Goal: Navigation & Orientation: Find specific page/section

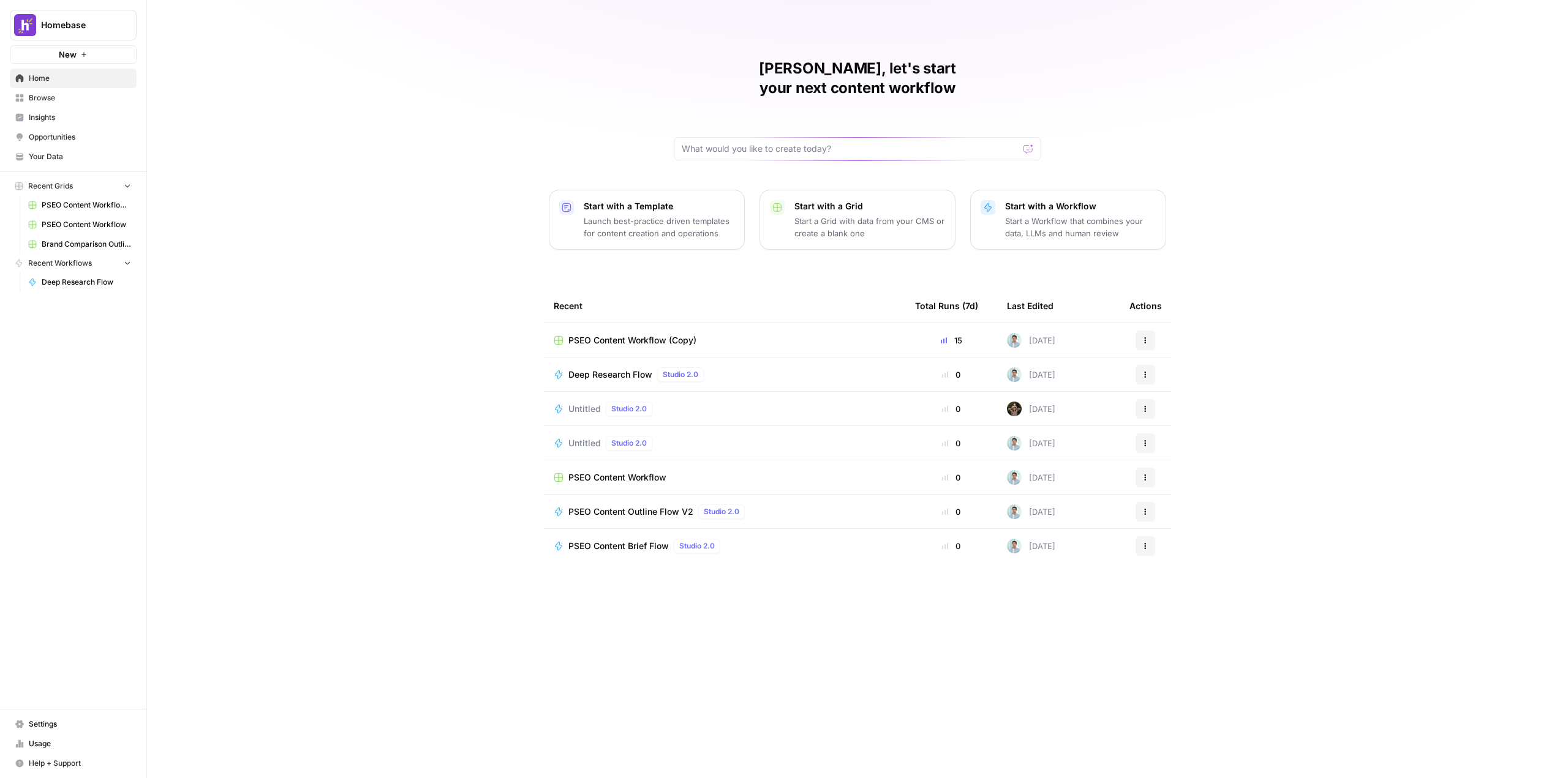
click at [71, 26] on span "Homebase" at bounding box center [78, 25] width 74 height 12
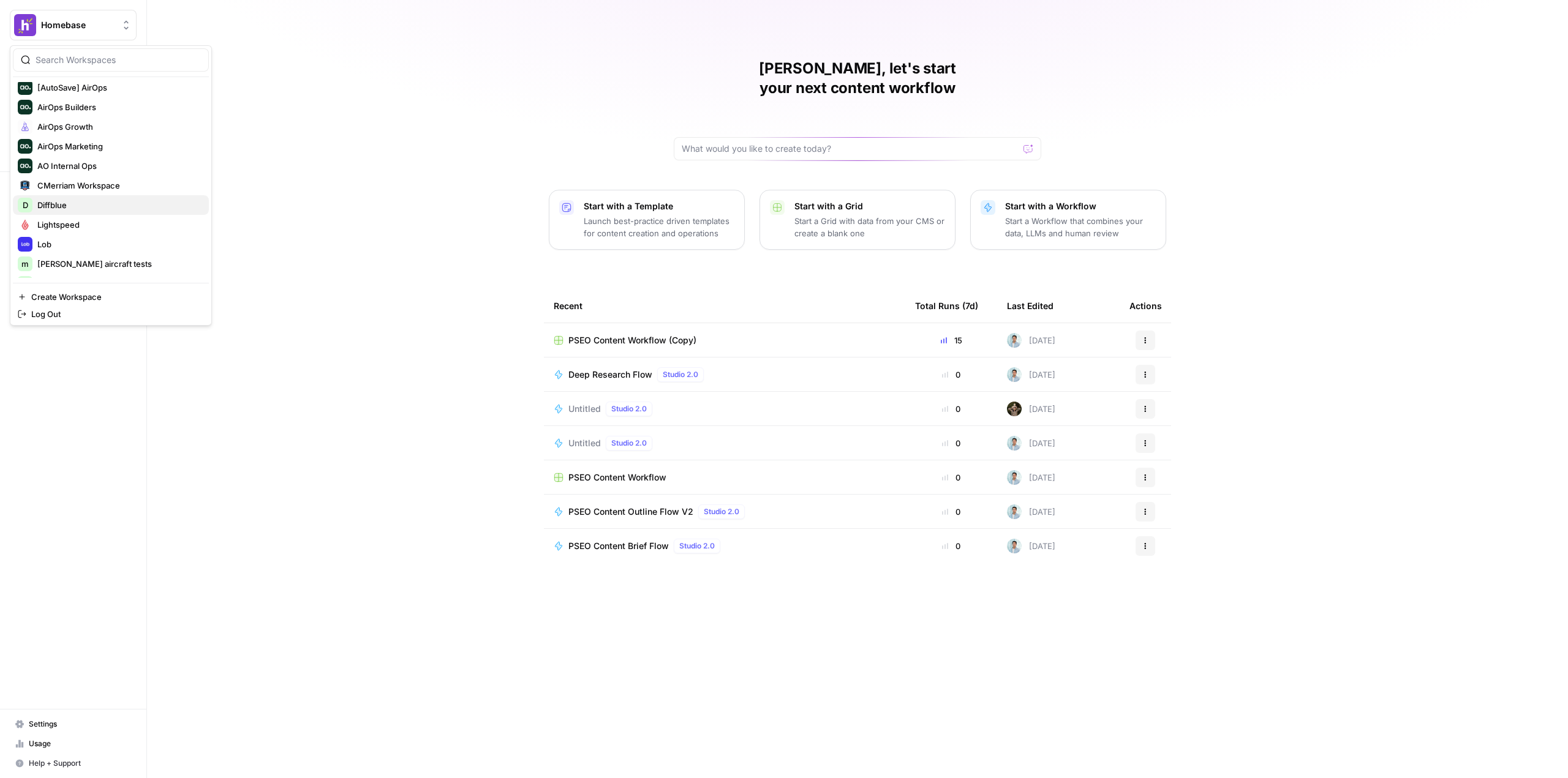
scroll to position [79, 0]
click at [56, 189] on span "Lob" at bounding box center [118, 190] width 162 height 12
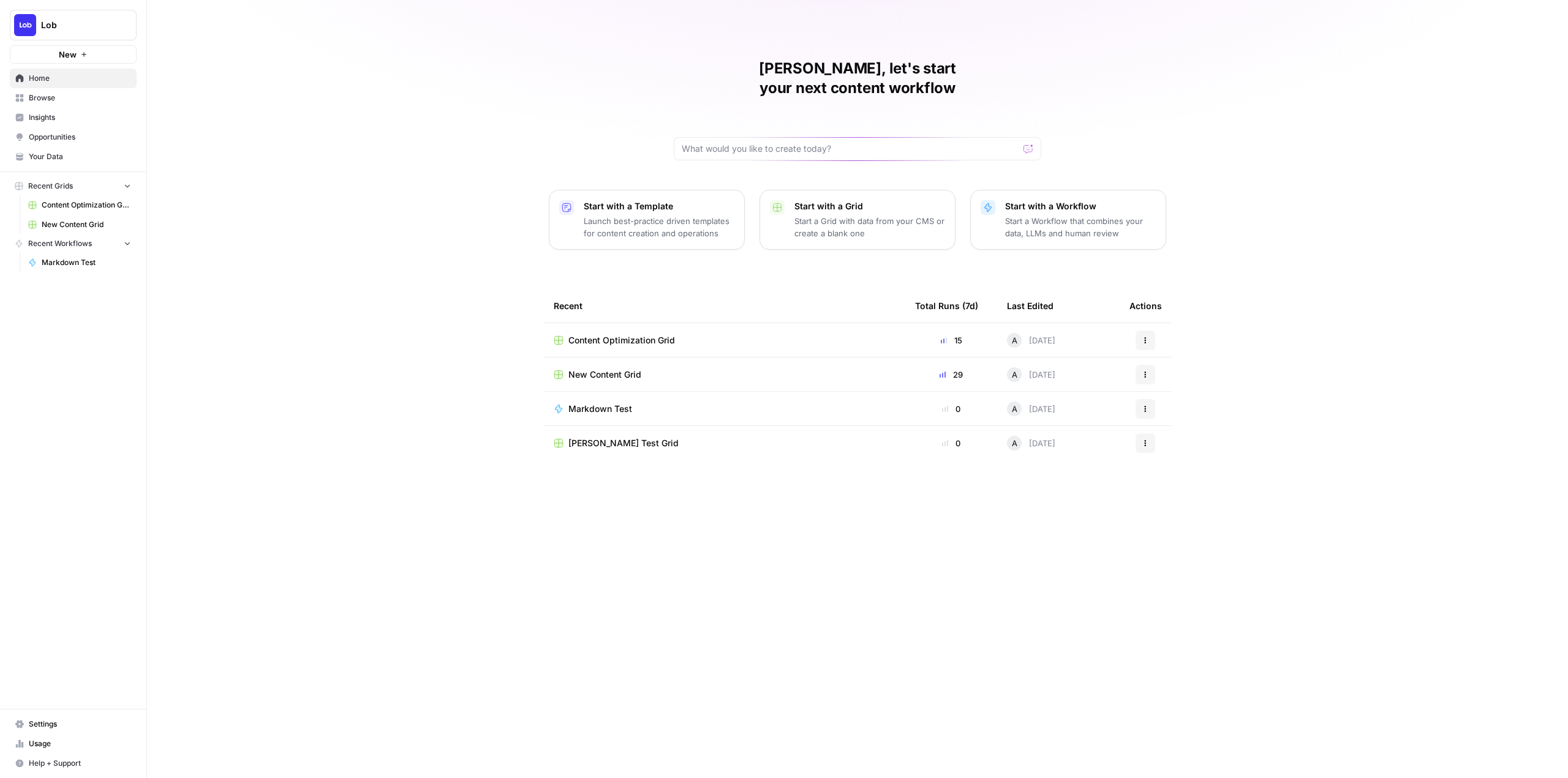
click at [78, 203] on span "Content Optimization Grid" at bounding box center [86, 205] width 89 height 11
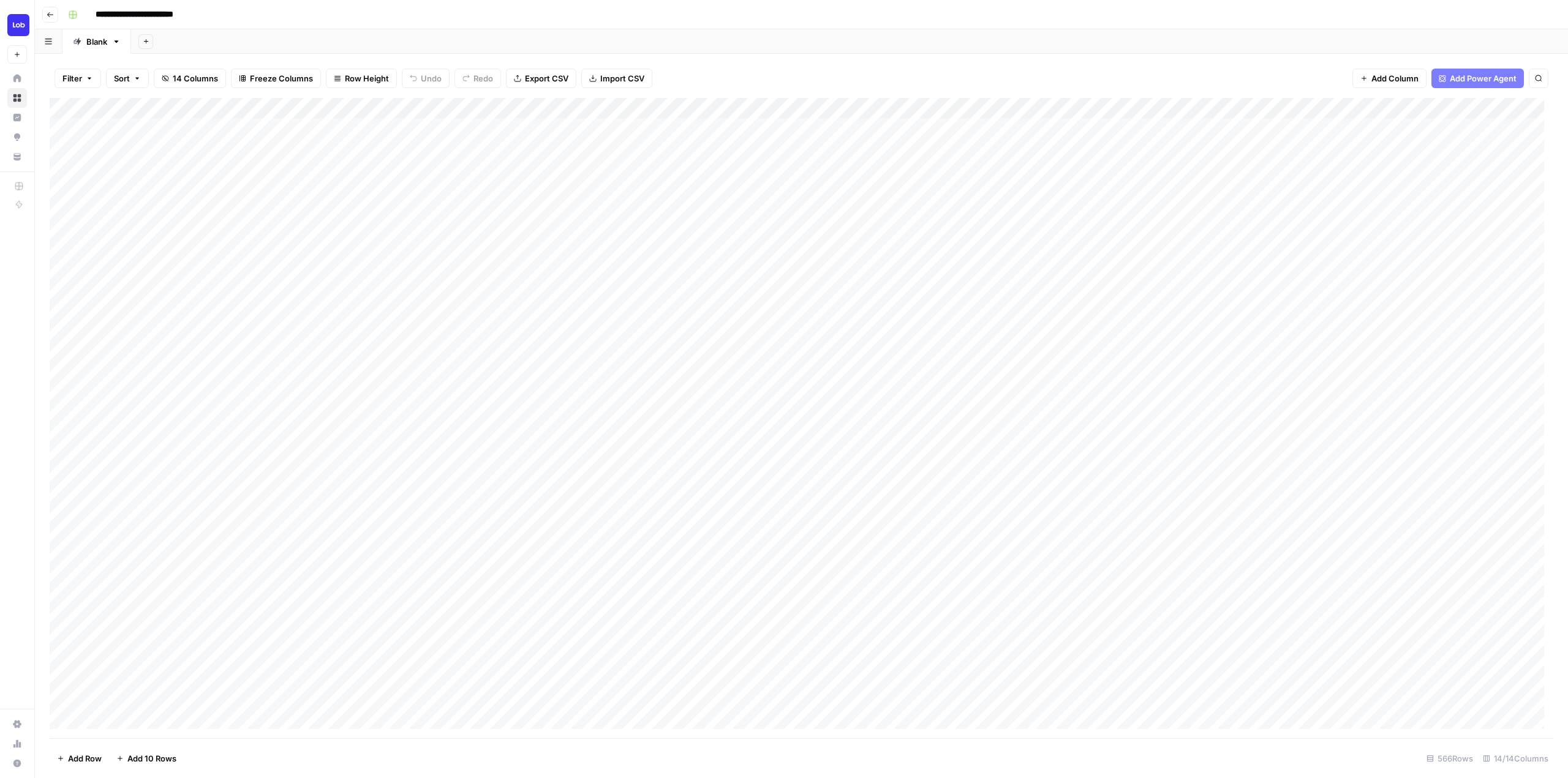
click at [50, 17] on icon "button" at bounding box center [50, 14] width 7 height 7
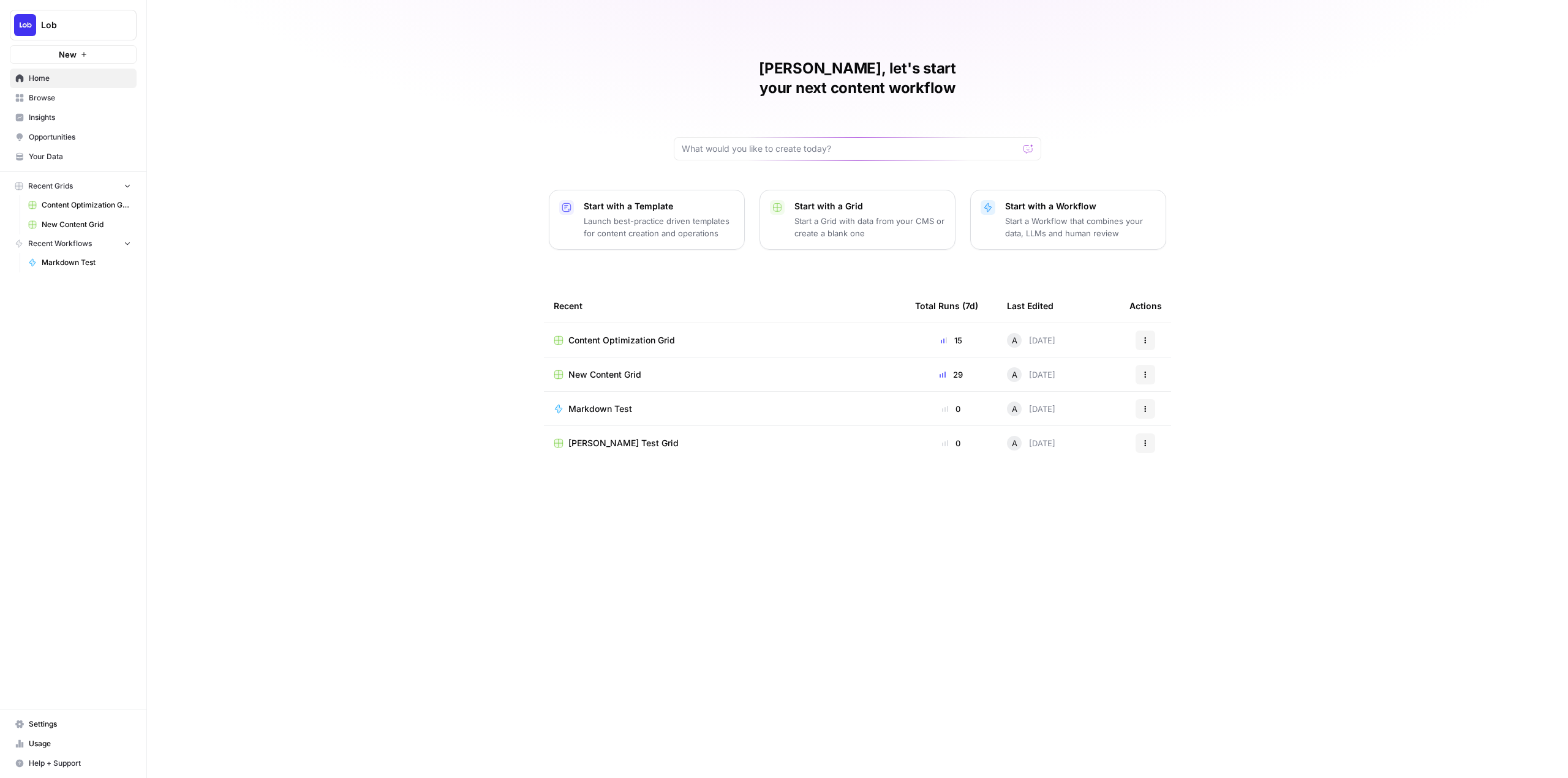
click at [586, 369] on span "New Content Grid" at bounding box center [604, 375] width 73 height 12
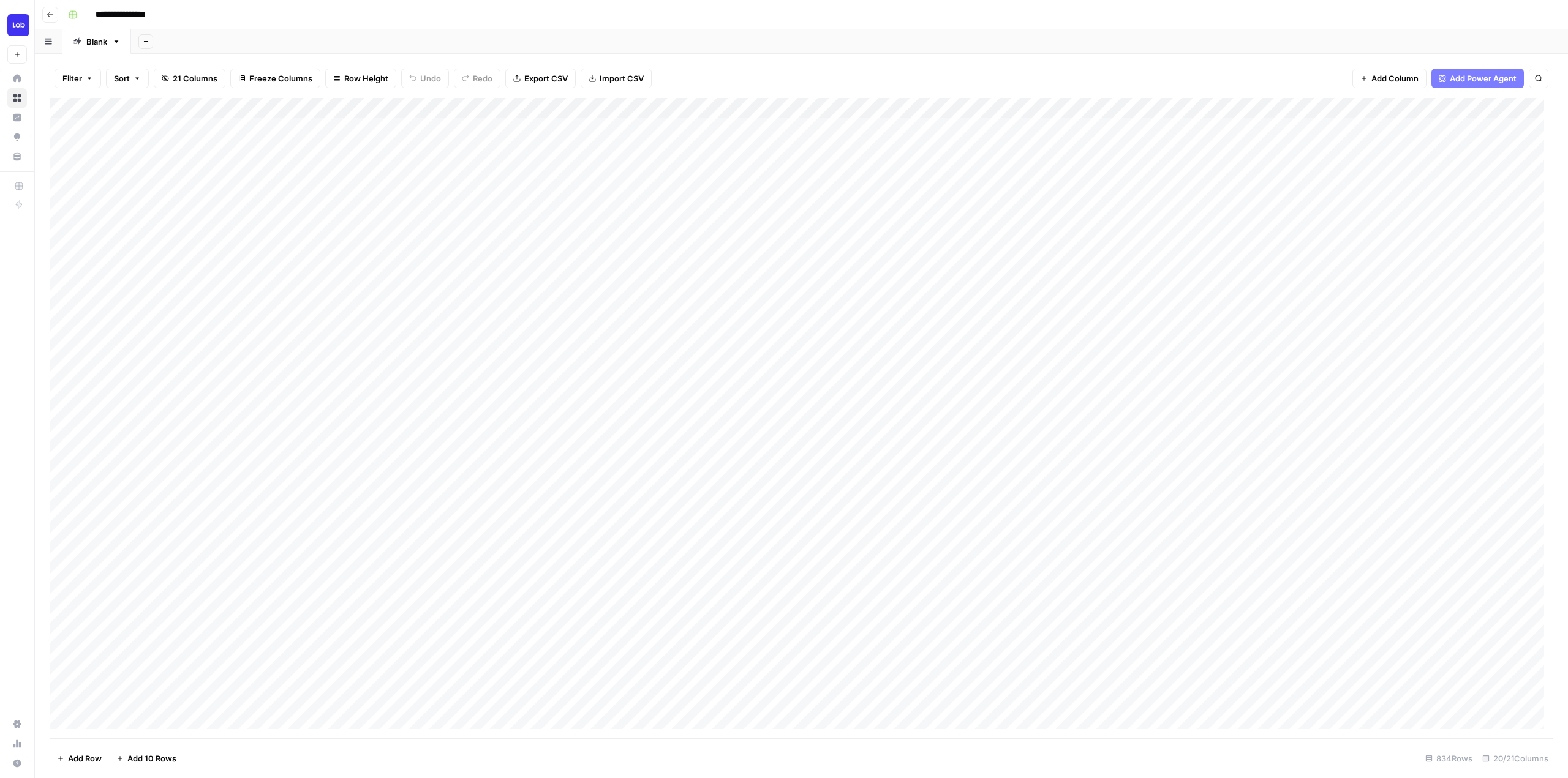
click at [52, 13] on icon "button" at bounding box center [50, 14] width 7 height 7
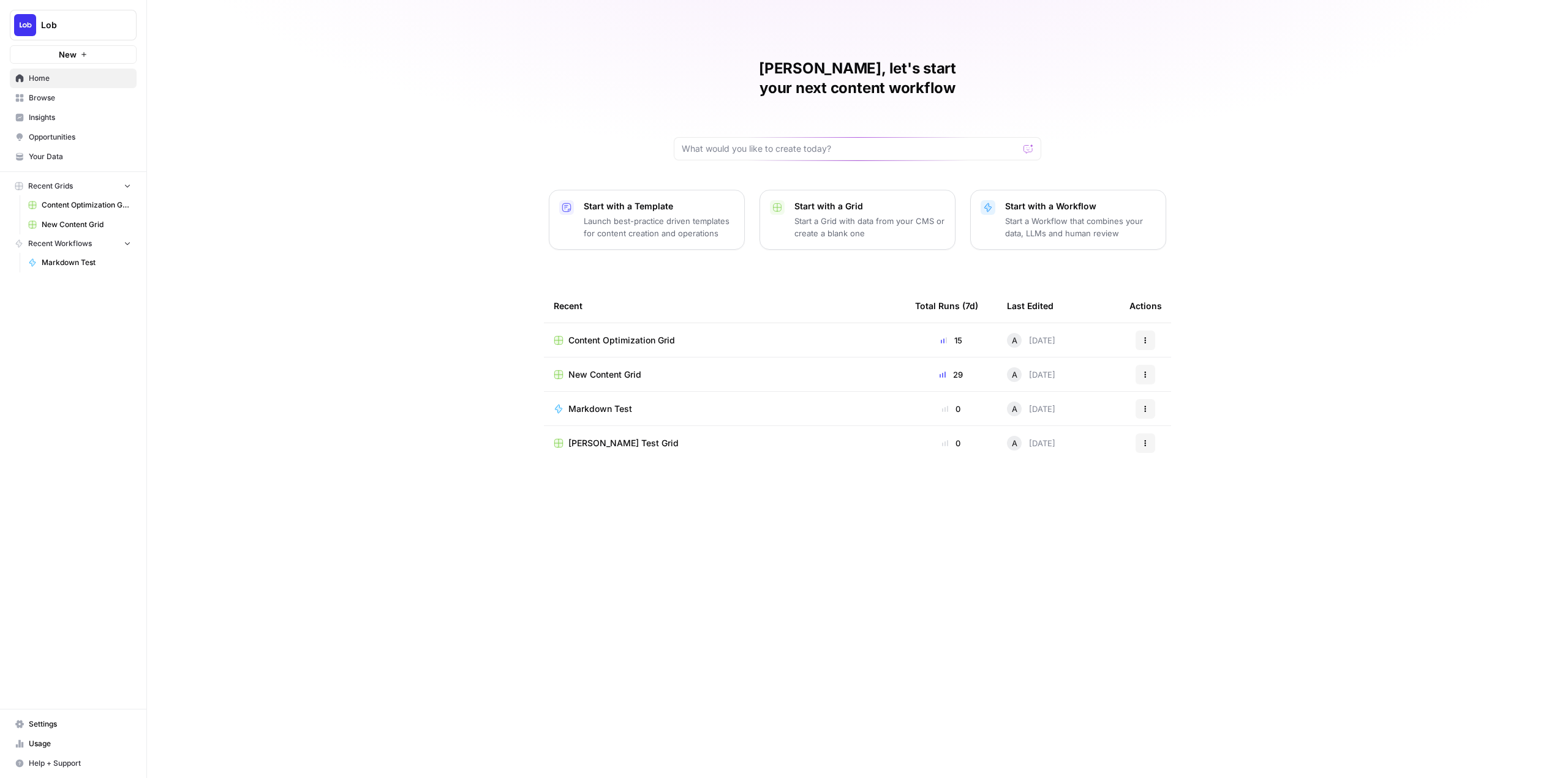
click at [630, 334] on span "Content Optimization Grid" at bounding box center [621, 340] width 107 height 12
